Goal: Task Accomplishment & Management: Use online tool/utility

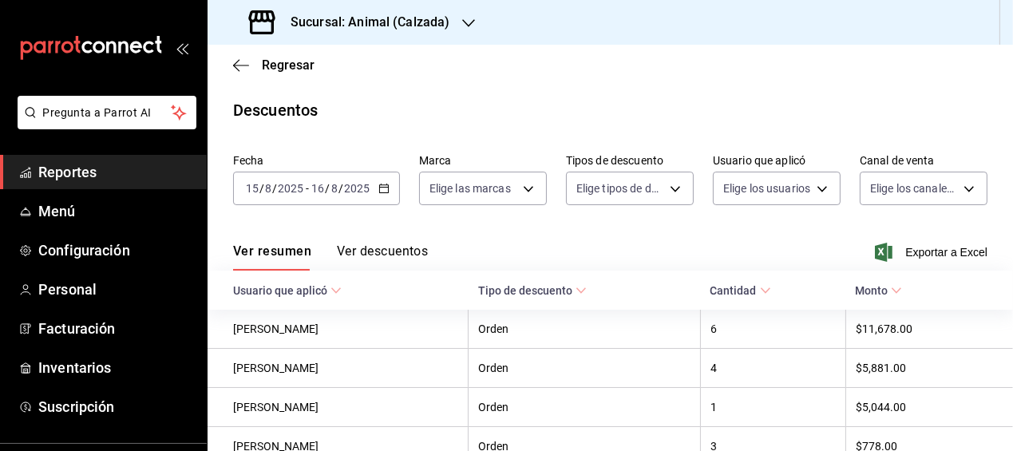
click at [574, 98] on div "Descuentos" at bounding box center [609, 110] width 805 height 24
click at [235, 61] on icon "button" at bounding box center [236, 65] width 6 height 12
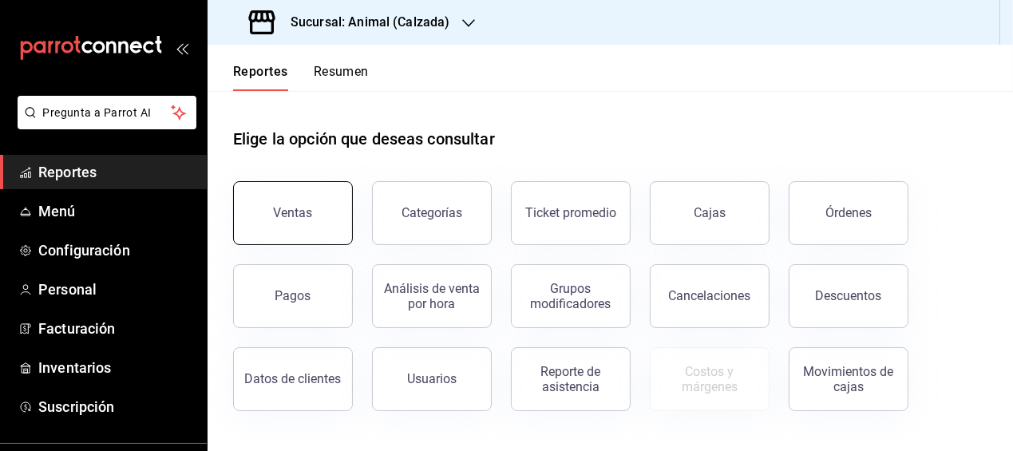
click at [286, 219] on div "Ventas" at bounding box center [293, 212] width 39 height 15
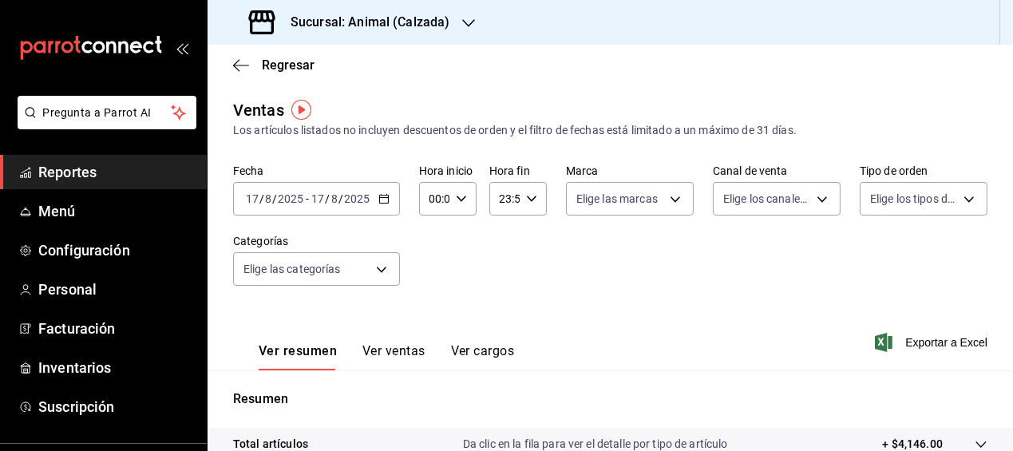
click at [378, 200] on icon "button" at bounding box center [383, 198] width 11 height 11
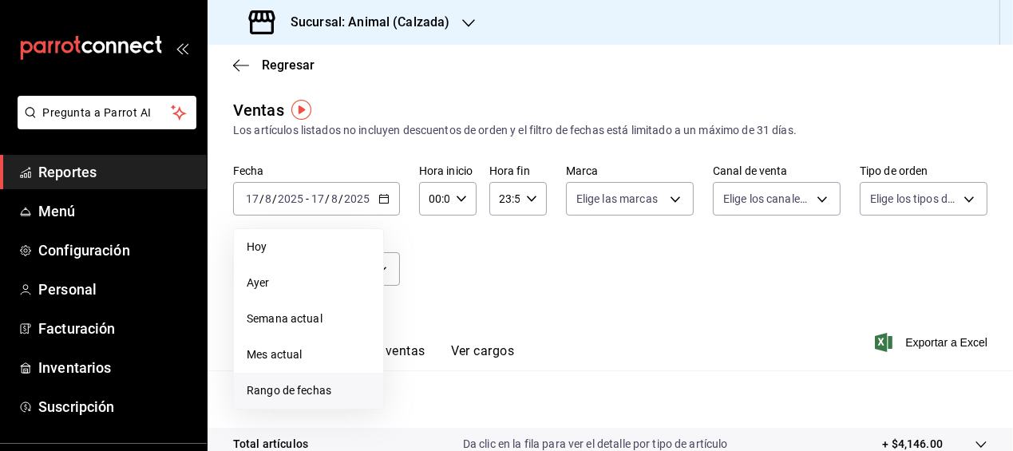
click at [319, 385] on span "Rango de fechas" at bounding box center [309, 390] width 124 height 17
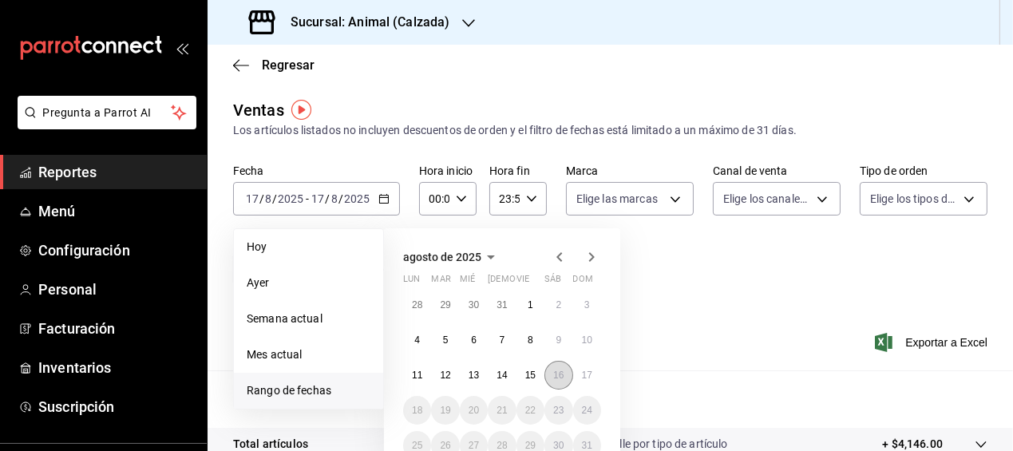
click at [551, 369] on button "16" at bounding box center [558, 375] width 28 height 29
click at [578, 375] on button "17" at bounding box center [587, 375] width 28 height 29
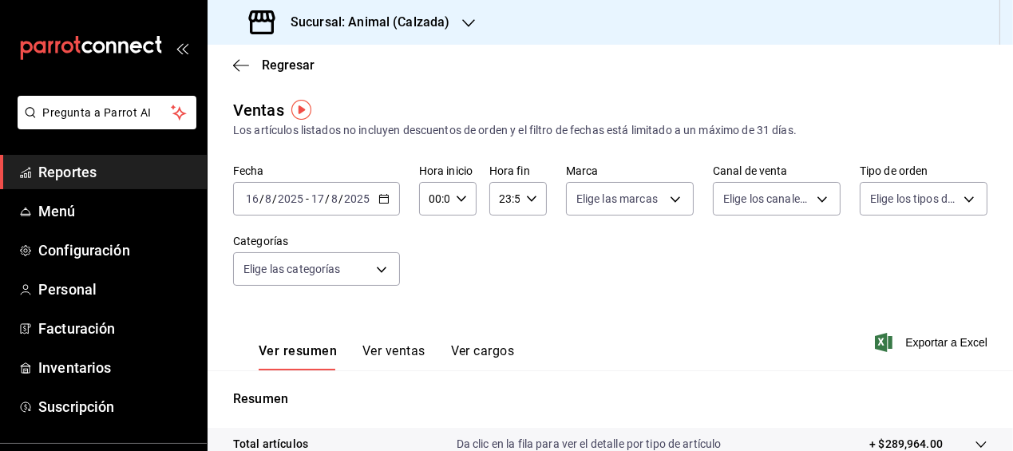
click at [456, 198] on \(Stroke\) "button" at bounding box center [461, 199] width 10 height 6
click at [430, 291] on span "05" at bounding box center [431, 290] width 2 height 13
type input "05:00"
click at [460, 239] on span "00" at bounding box center [459, 239] width 2 height 13
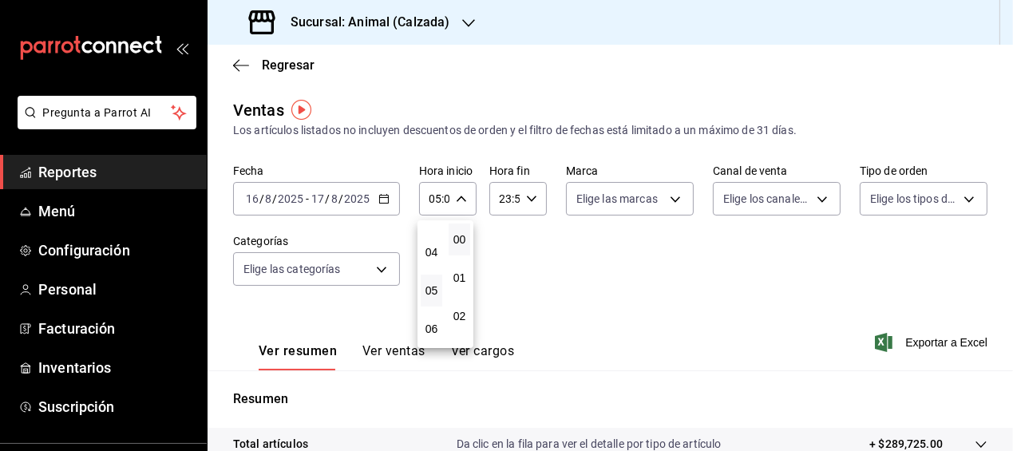
click at [526, 200] on div at bounding box center [506, 225] width 1013 height 451
click at [527, 200] on \(Stroke\) "button" at bounding box center [532, 199] width 10 height 6
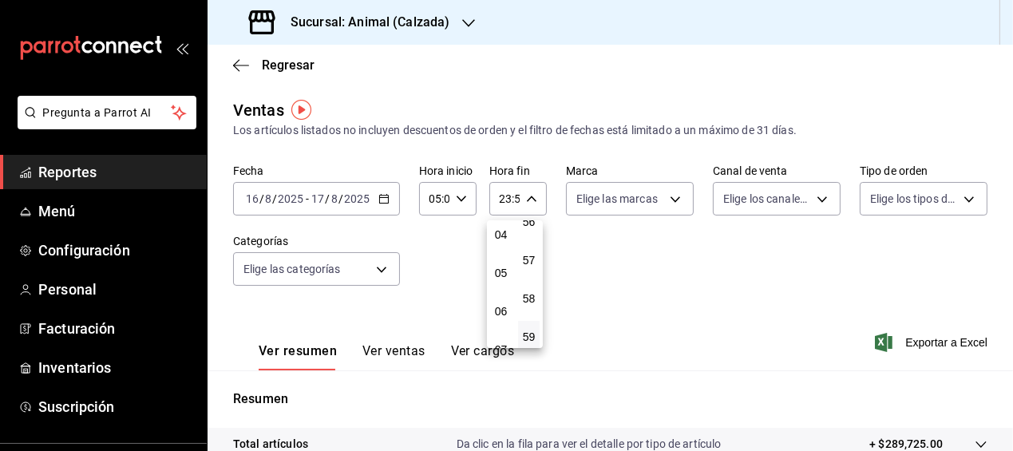
scroll to position [163, 0]
click at [501, 262] on span "05" at bounding box center [501, 268] width 2 height 13
click at [530, 236] on span "00" at bounding box center [529, 239] width 2 height 13
type input "05:00"
click at [608, 237] on div at bounding box center [506, 225] width 1013 height 451
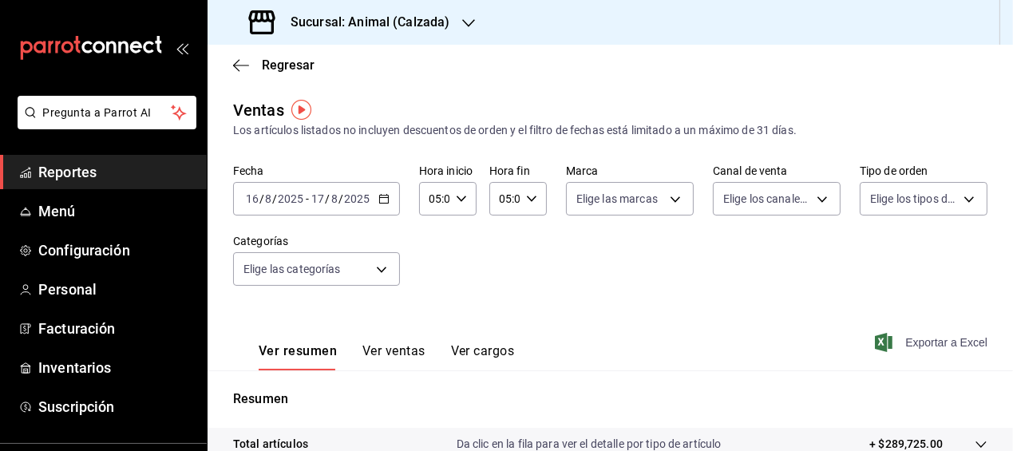
click at [915, 338] on span "Exportar a Excel" at bounding box center [932, 342] width 109 height 19
click at [248, 64] on icon "button" at bounding box center [241, 65] width 16 height 14
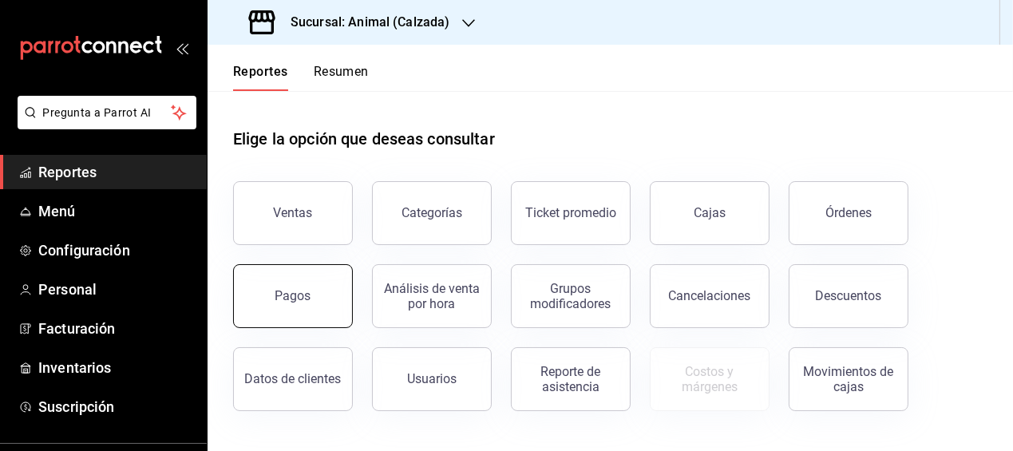
click at [337, 313] on button "Pagos" at bounding box center [293, 296] width 120 height 64
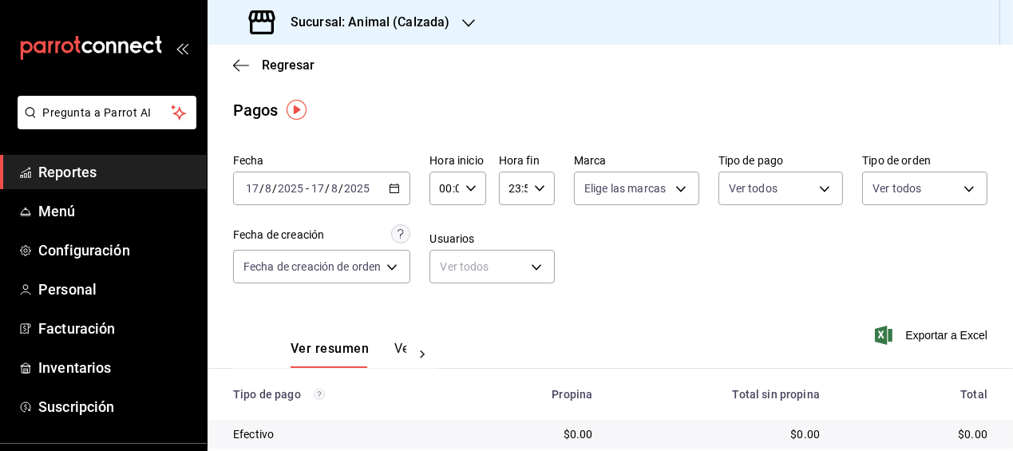
click at [399, 185] on icon "button" at bounding box center [394, 188] width 11 height 11
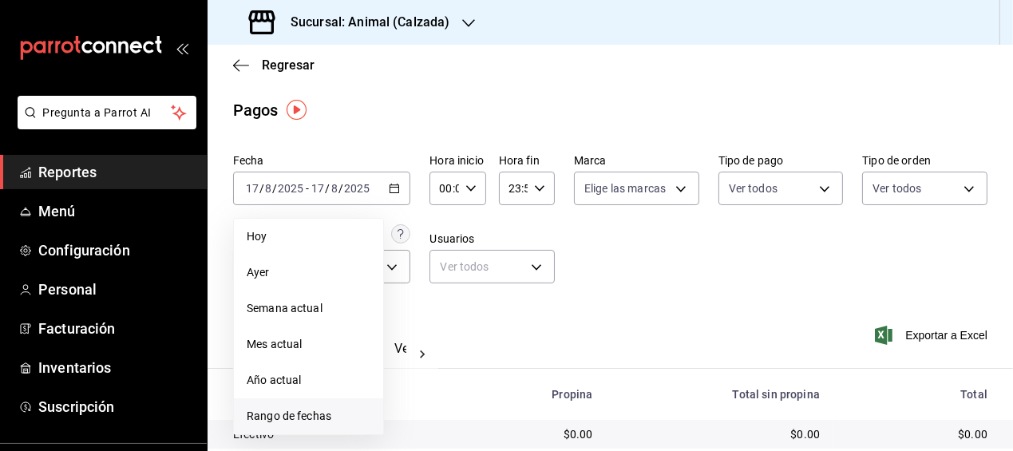
click at [302, 409] on span "Rango de fechas" at bounding box center [309, 416] width 124 height 17
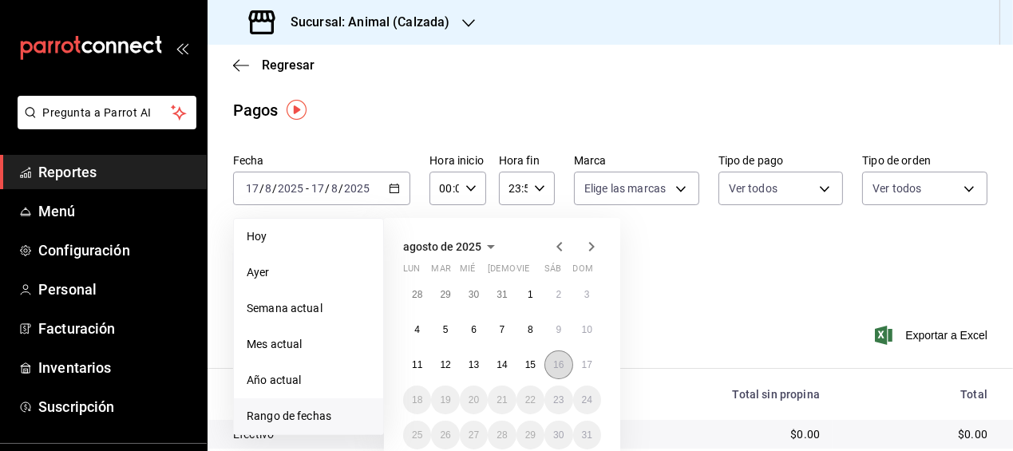
click at [559, 369] on abbr "16" at bounding box center [558, 364] width 10 height 11
click at [579, 364] on button "17" at bounding box center [587, 364] width 28 height 29
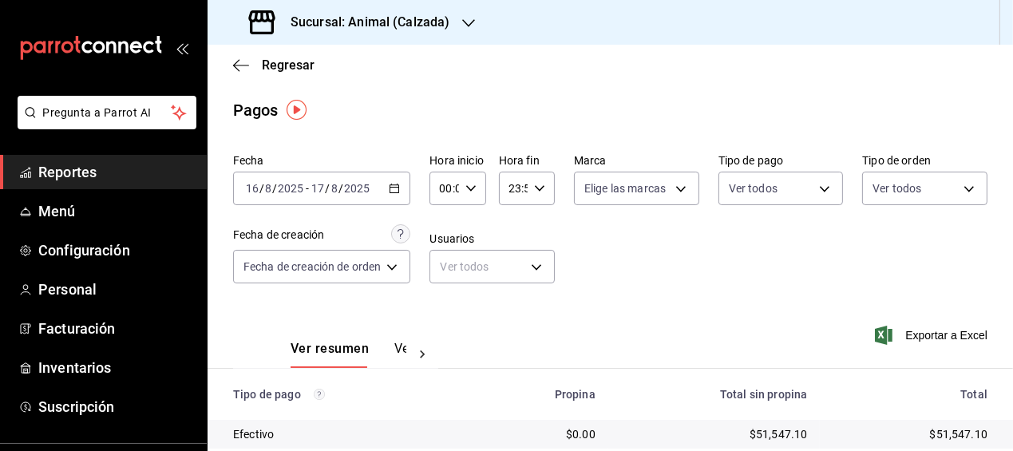
click at [471, 188] on icon "button" at bounding box center [470, 188] width 11 height 11
click at [446, 301] on span "05" at bounding box center [446, 303] width 2 height 13
type input "05:00"
click at [472, 234] on span "00" at bounding box center [473, 229] width 2 height 13
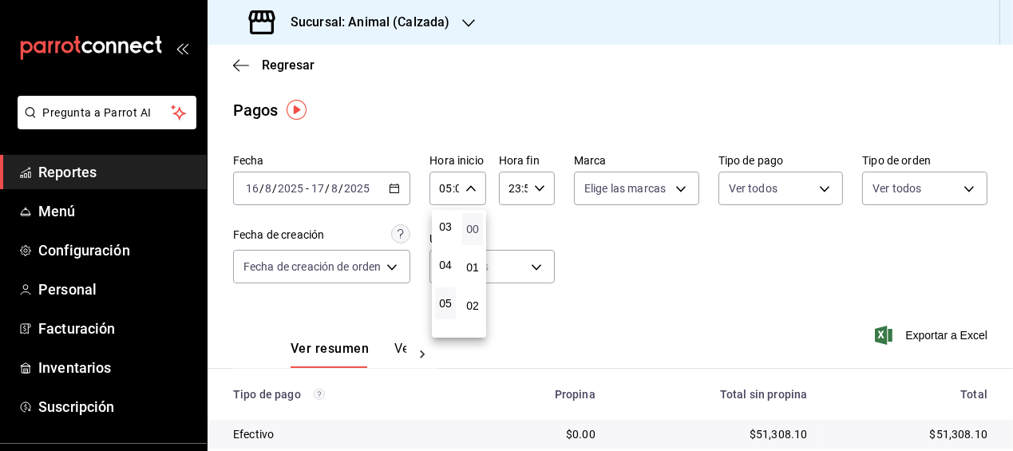
click at [472, 234] on span "00" at bounding box center [473, 229] width 2 height 13
click at [540, 188] on div at bounding box center [506, 225] width 1013 height 451
click at [540, 188] on icon "button" at bounding box center [539, 188] width 11 height 11
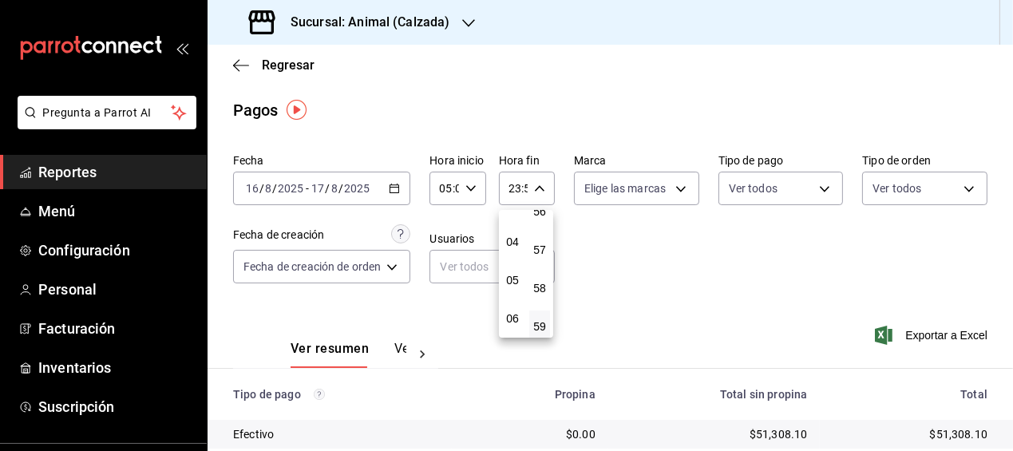
scroll to position [142, 0]
click at [509, 285] on button "05" at bounding box center [512, 279] width 21 height 32
click at [539, 225] on span "00" at bounding box center [540, 229] width 2 height 13
type input "05:00"
click at [624, 235] on div at bounding box center [506, 225] width 1013 height 451
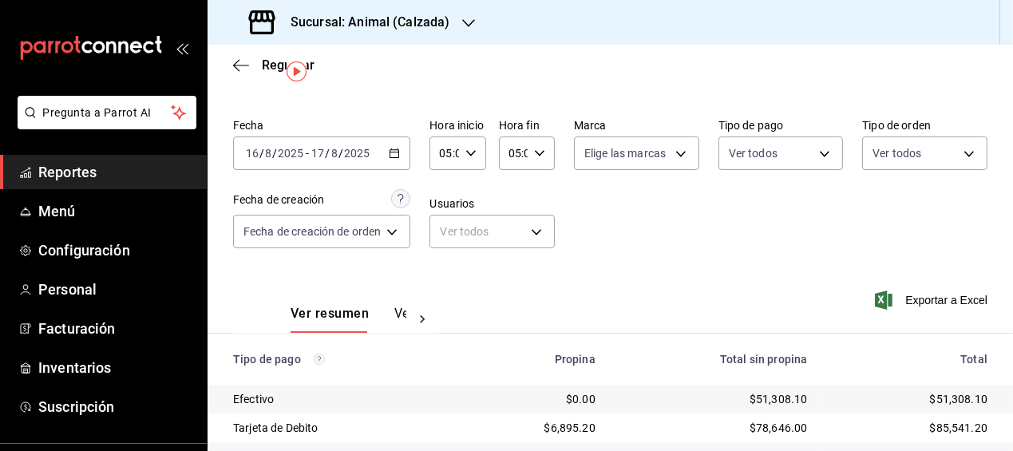
scroll to position [34, 0]
click at [925, 291] on span "Exportar a Excel" at bounding box center [932, 300] width 109 height 19
click at [247, 61] on icon "button" at bounding box center [241, 65] width 16 height 14
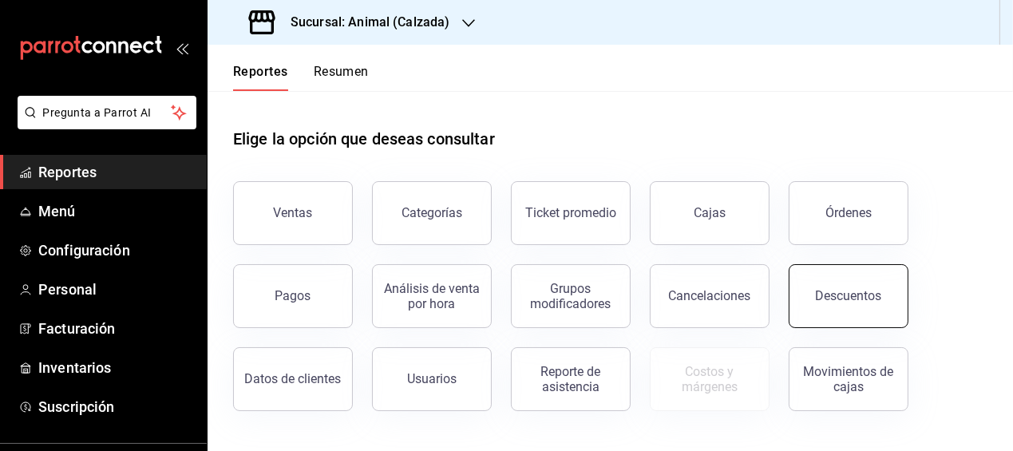
click at [835, 301] on div "Descuentos" at bounding box center [849, 295] width 66 height 15
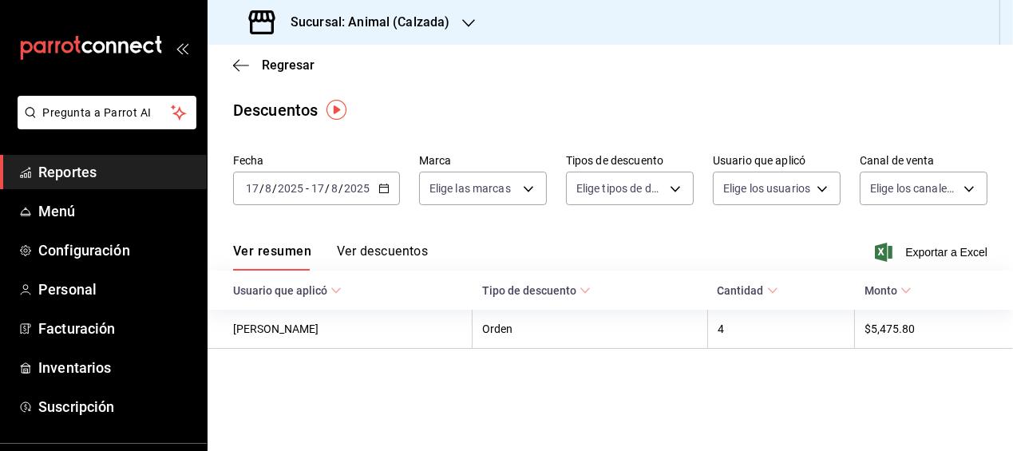
click at [383, 183] on icon "button" at bounding box center [383, 188] width 11 height 11
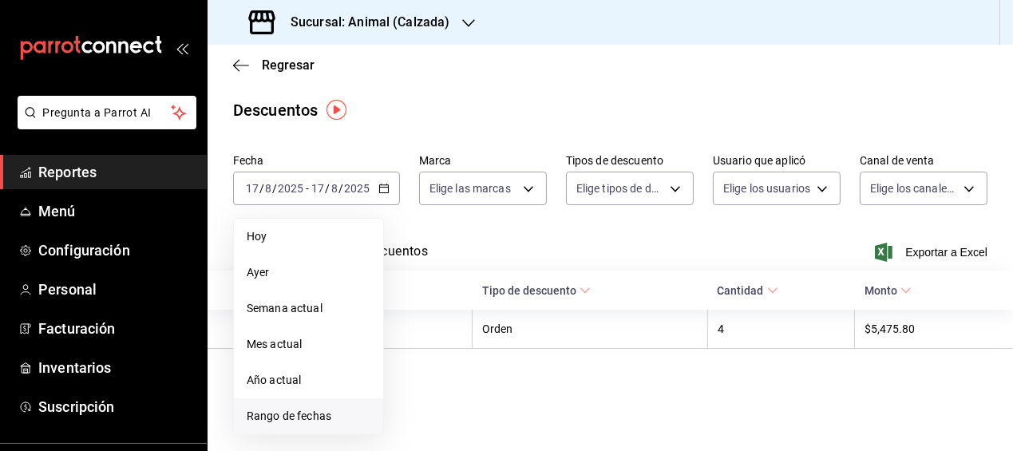
click at [296, 412] on span "Rango de fechas" at bounding box center [309, 416] width 124 height 17
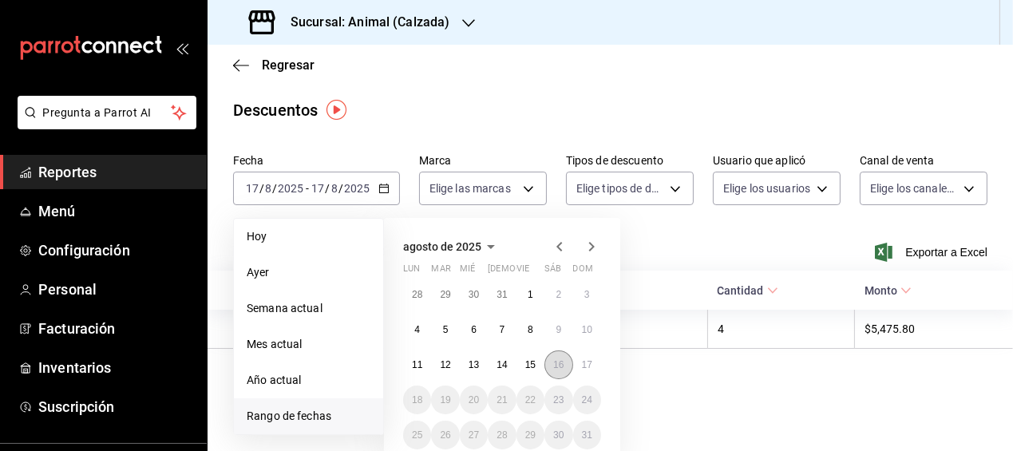
click at [555, 354] on button "16" at bounding box center [558, 364] width 28 height 29
click at [576, 356] on button "17" at bounding box center [587, 364] width 28 height 29
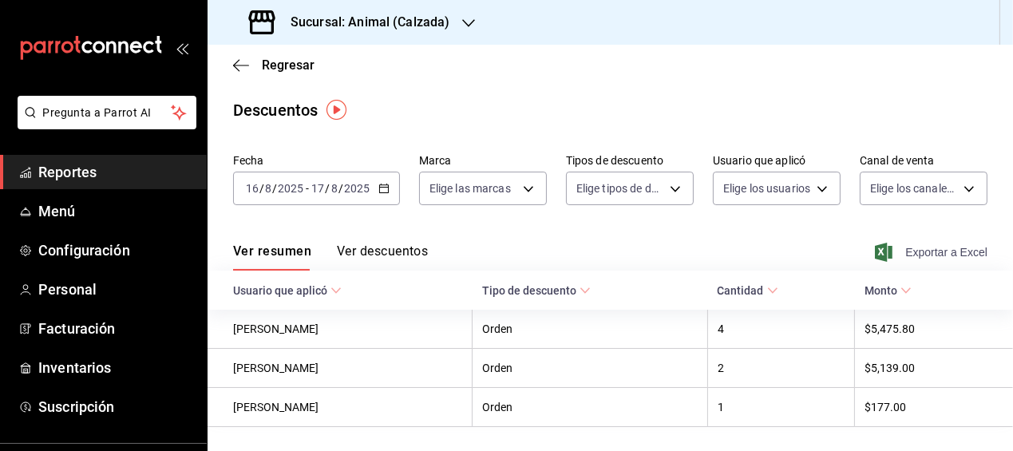
click at [919, 249] on span "Exportar a Excel" at bounding box center [932, 252] width 109 height 19
